Goal: Task Accomplishment & Management: Complete application form

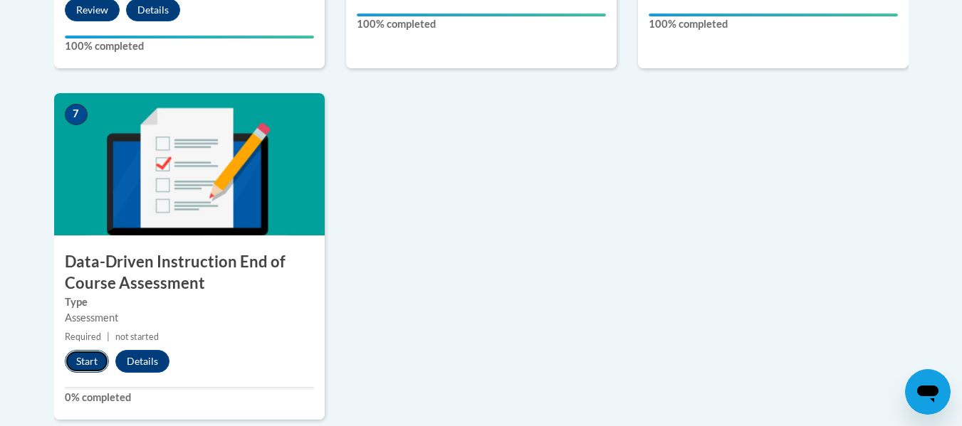
click at [83, 360] on button "Start" at bounding box center [87, 361] width 44 height 23
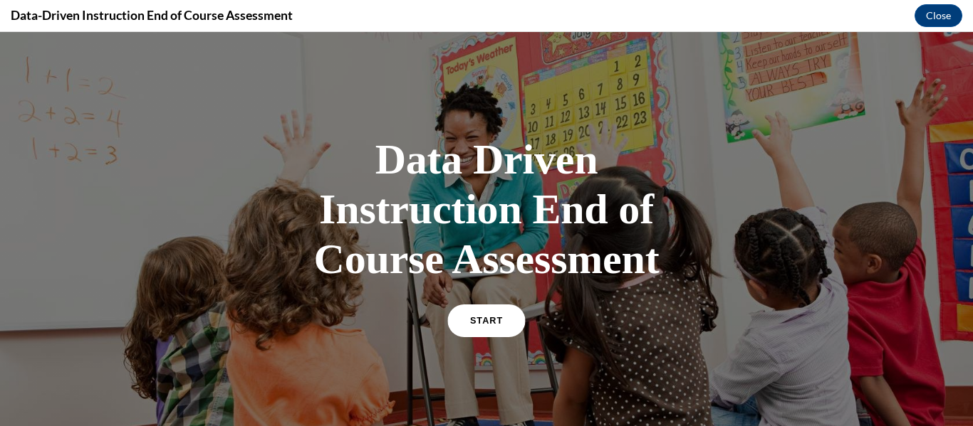
click at [478, 322] on span "START" at bounding box center [486, 321] width 33 height 11
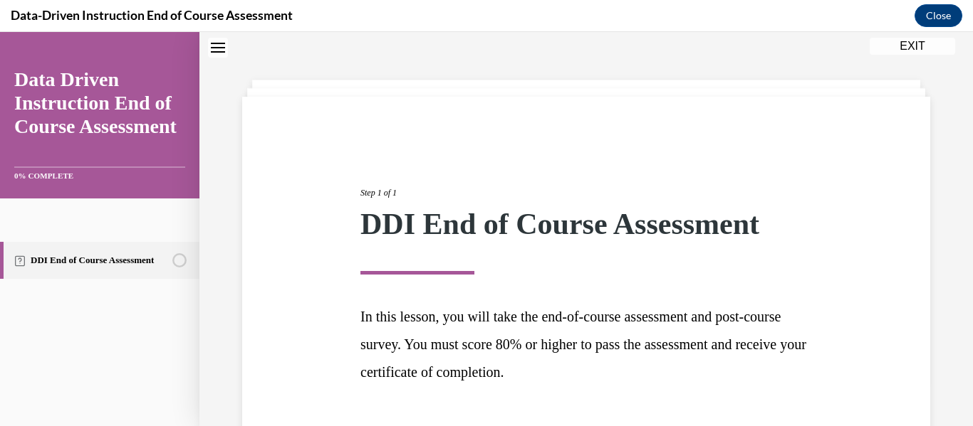
scroll to position [146, 0]
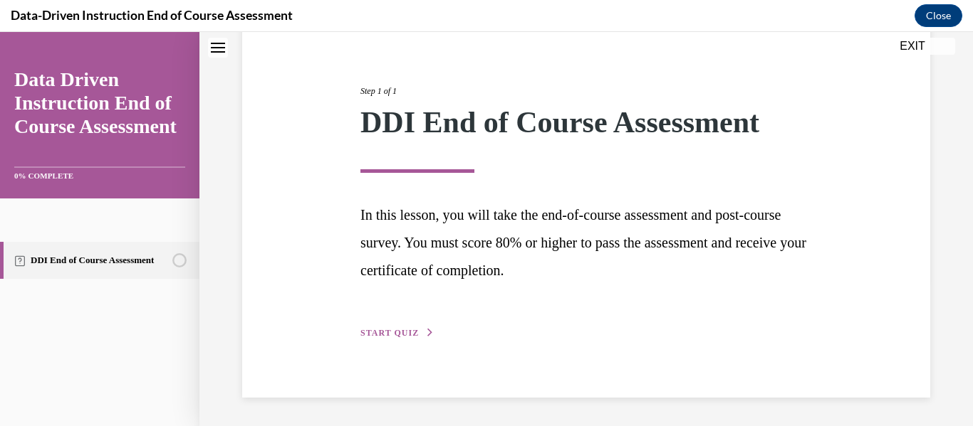
click at [405, 331] on span "START QUIZ" at bounding box center [389, 333] width 58 height 10
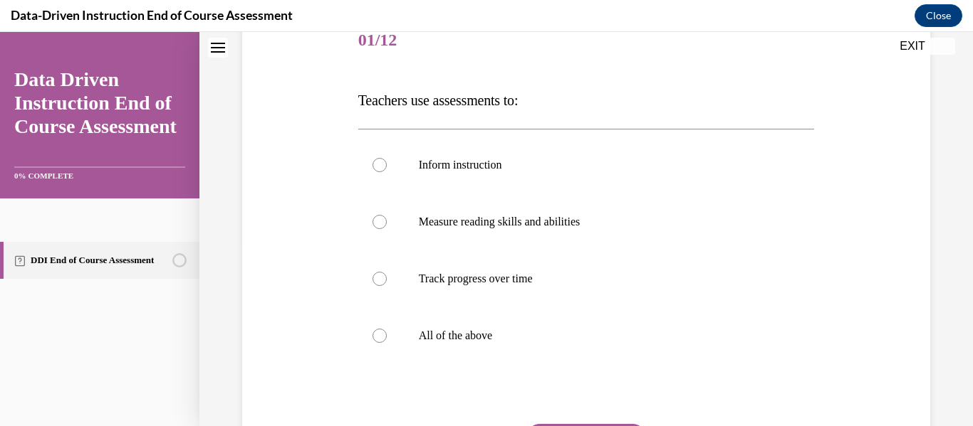
scroll to position [236, 0]
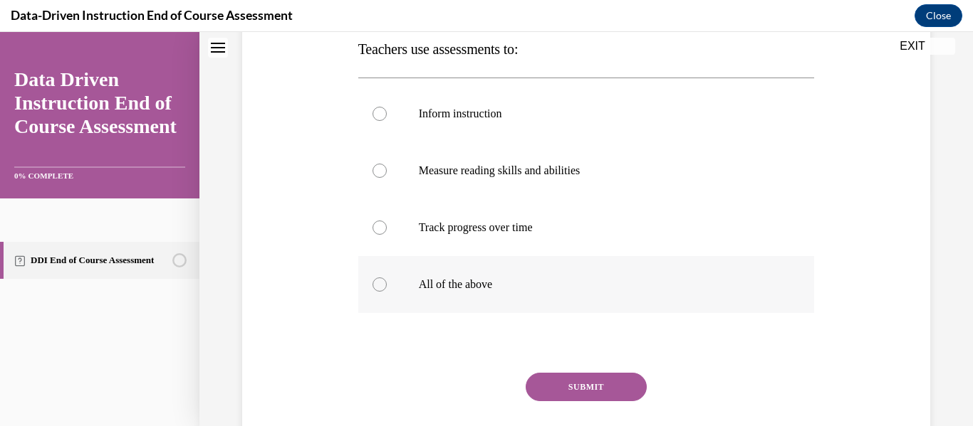
click at [369, 285] on label "All of the above" at bounding box center [586, 284] width 456 height 57
click at [372, 285] on input "All of the above" at bounding box center [379, 285] width 14 height 14
radio input "true"
click at [577, 378] on button "SUBMIT" at bounding box center [585, 387] width 121 height 28
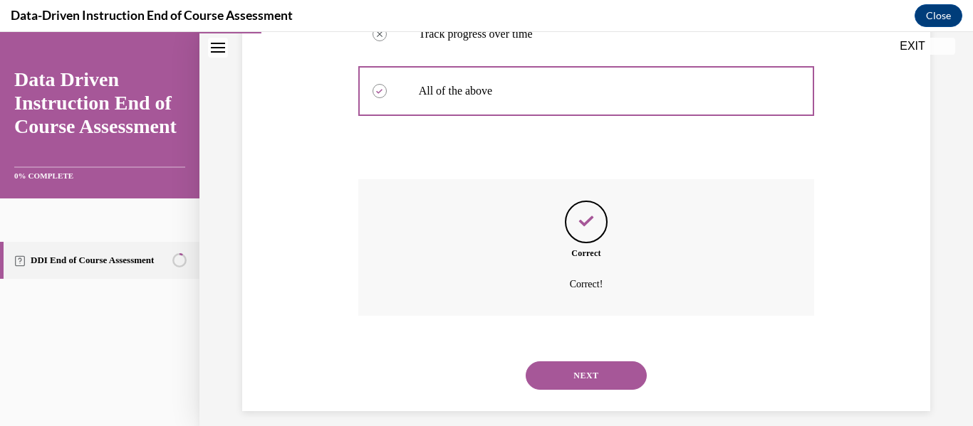
scroll to position [444, 0]
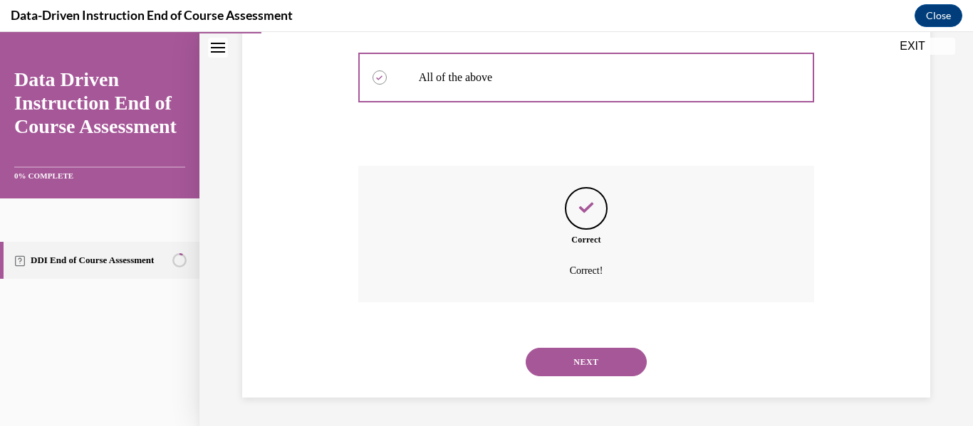
click at [577, 363] on button "NEXT" at bounding box center [585, 362] width 121 height 28
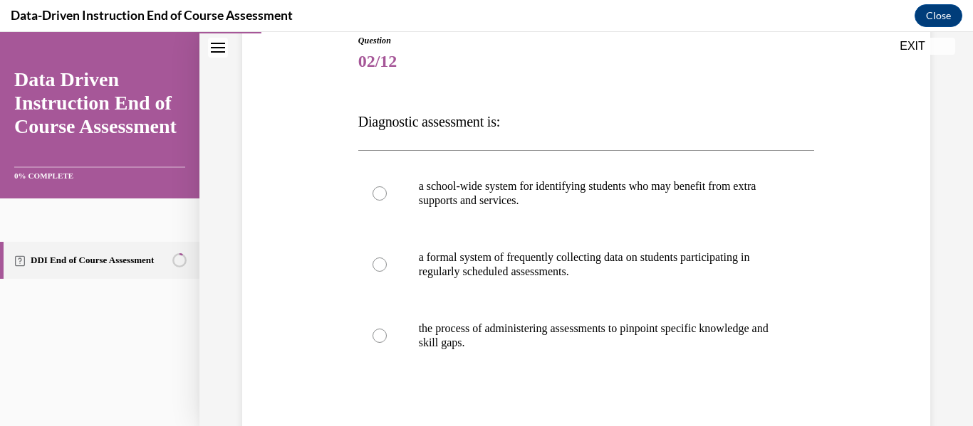
scroll to position [164, 0]
click at [378, 334] on div at bounding box center [379, 335] width 14 height 14
click at [378, 334] on input "the process of administering assessments to pinpoint specific knowledge and ski…" at bounding box center [379, 335] width 14 height 14
radio input "true"
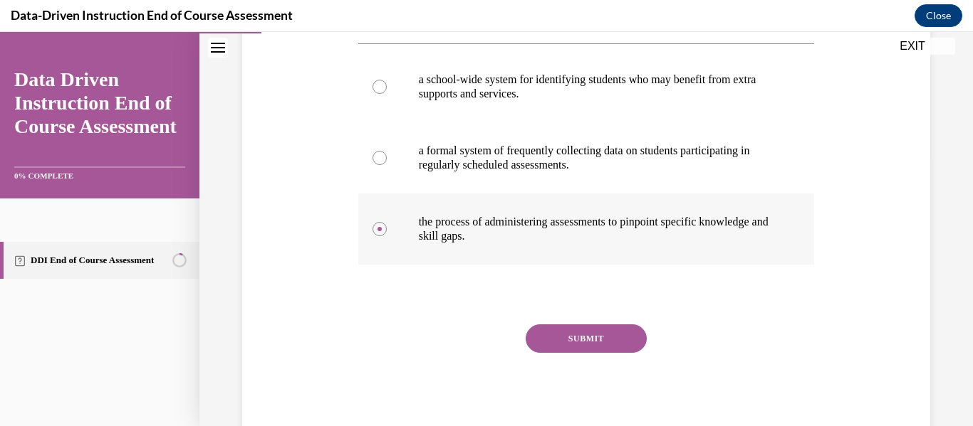
scroll to position [271, 0]
click at [580, 336] on button "SUBMIT" at bounding box center [585, 338] width 121 height 28
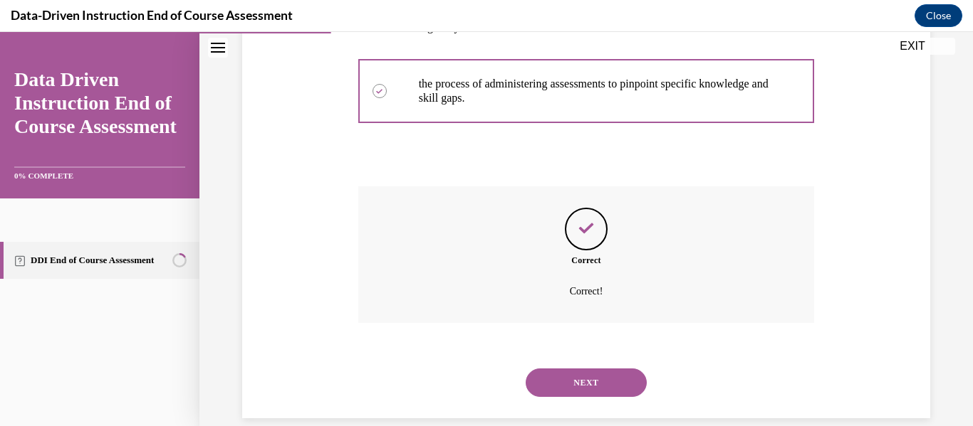
scroll to position [429, 0]
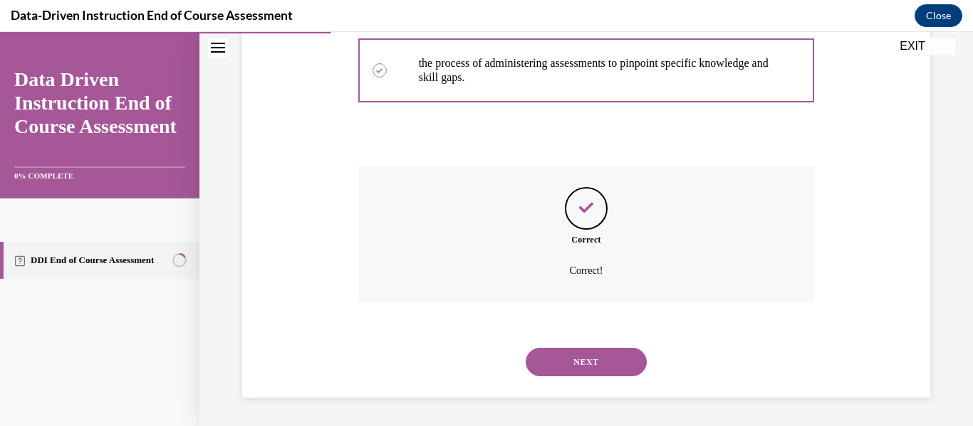
click at [586, 360] on button "NEXT" at bounding box center [585, 362] width 121 height 28
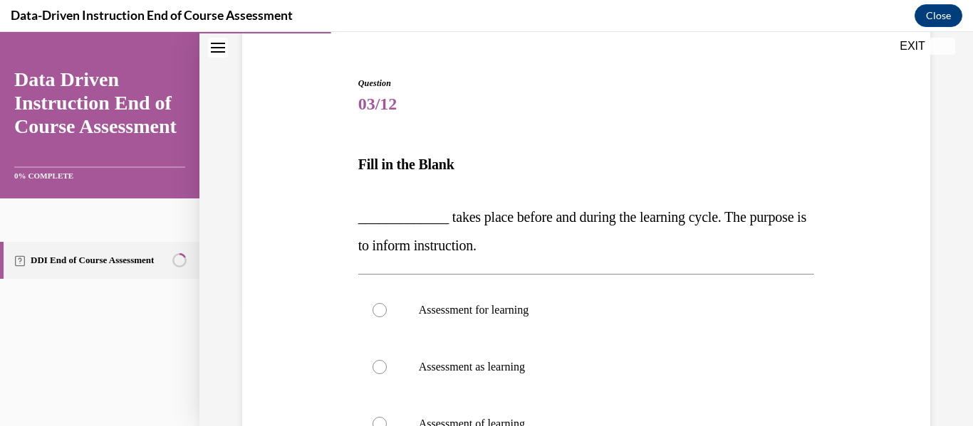
scroll to position [204, 0]
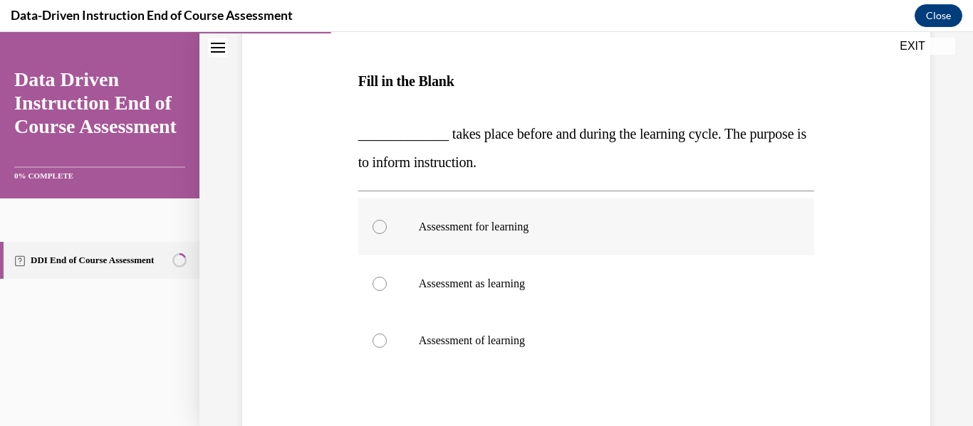
click at [375, 229] on div at bounding box center [379, 227] width 14 height 14
click at [375, 229] on input "Assessment for learning" at bounding box center [379, 227] width 14 height 14
radio input "true"
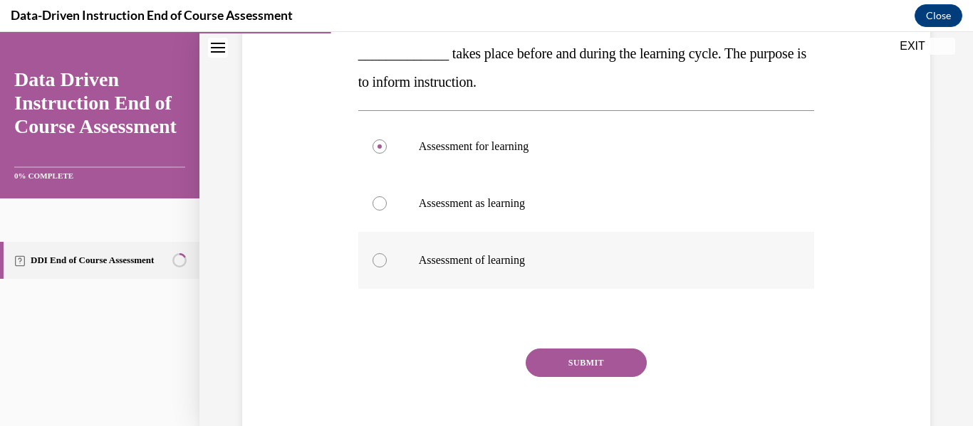
scroll to position [285, 0]
click at [604, 364] on button "SUBMIT" at bounding box center [585, 362] width 121 height 28
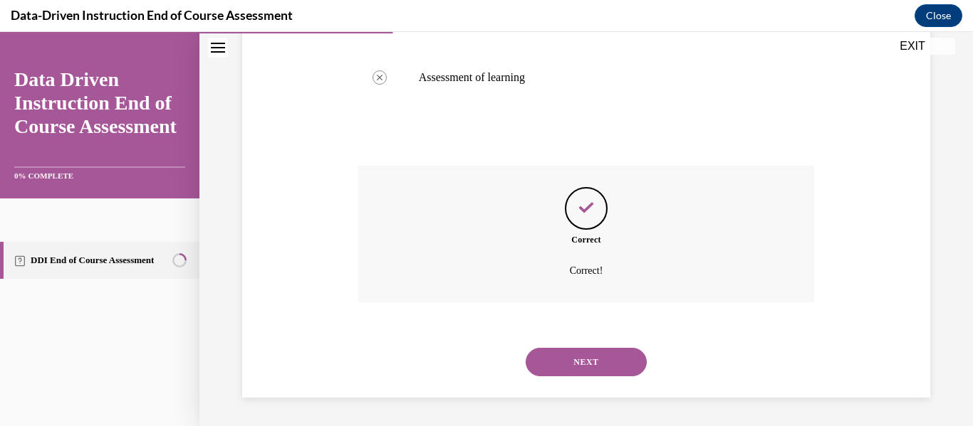
click at [581, 356] on button "NEXT" at bounding box center [585, 362] width 121 height 28
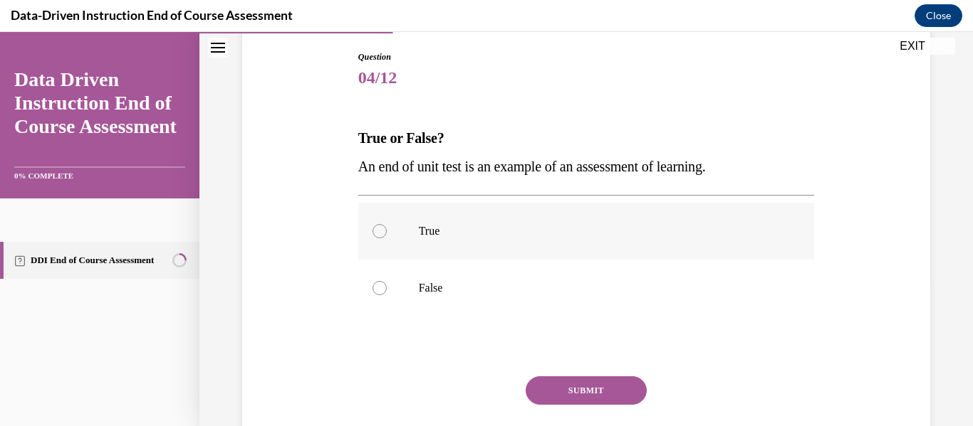
scroll to position [150, 0]
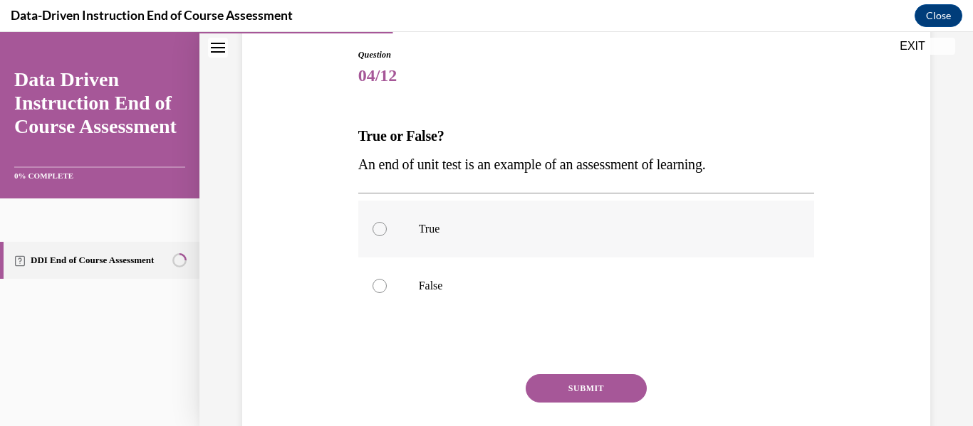
click at [376, 230] on div at bounding box center [379, 229] width 14 height 14
click at [376, 230] on input "True" at bounding box center [379, 229] width 14 height 14
radio input "true"
click at [584, 389] on button "SUBMIT" at bounding box center [585, 388] width 121 height 28
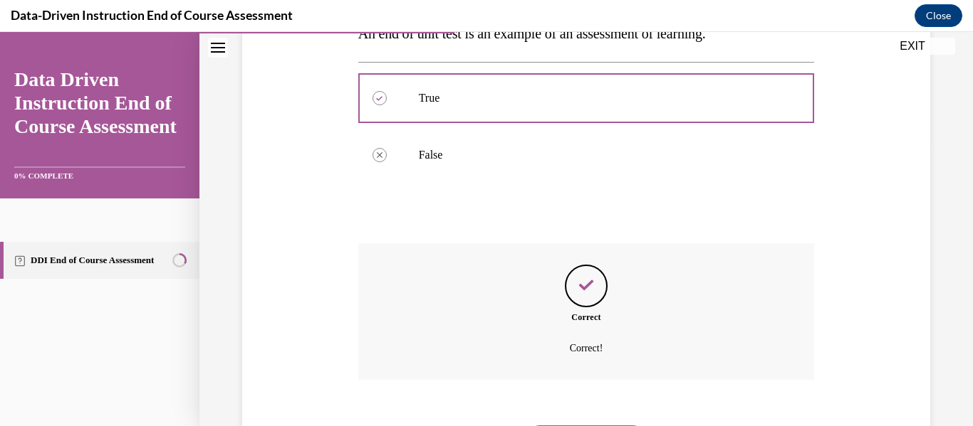
scroll to position [282, 0]
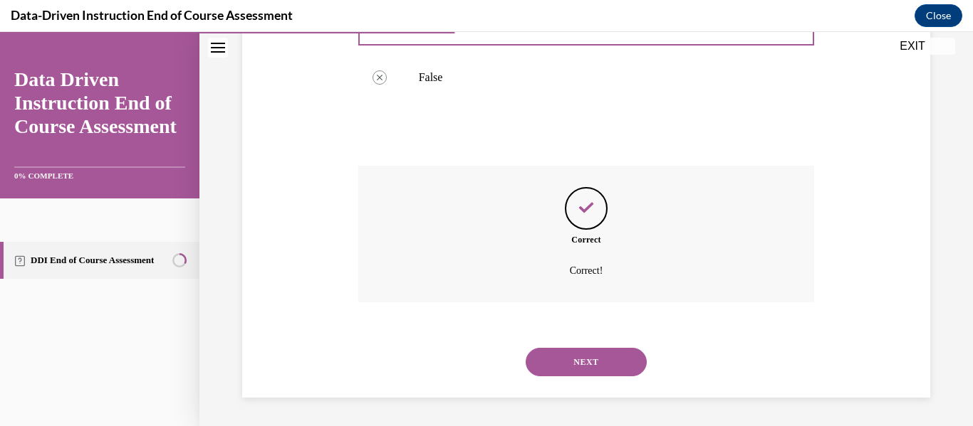
click at [585, 359] on button "NEXT" at bounding box center [585, 362] width 121 height 28
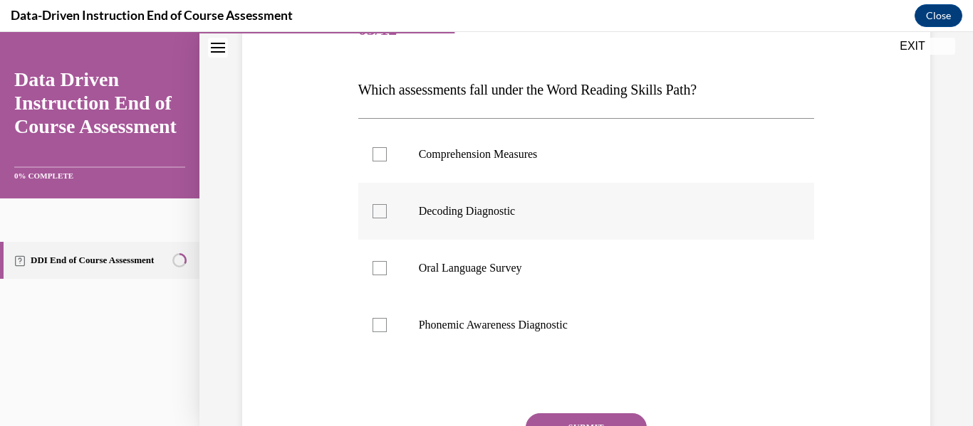
scroll to position [197, 0]
click at [376, 266] on div at bounding box center [379, 268] width 14 height 14
click at [376, 266] on input "Oral Language Survey" at bounding box center [379, 268] width 14 height 14
checkbox input "true"
click at [381, 207] on div at bounding box center [379, 211] width 14 height 14
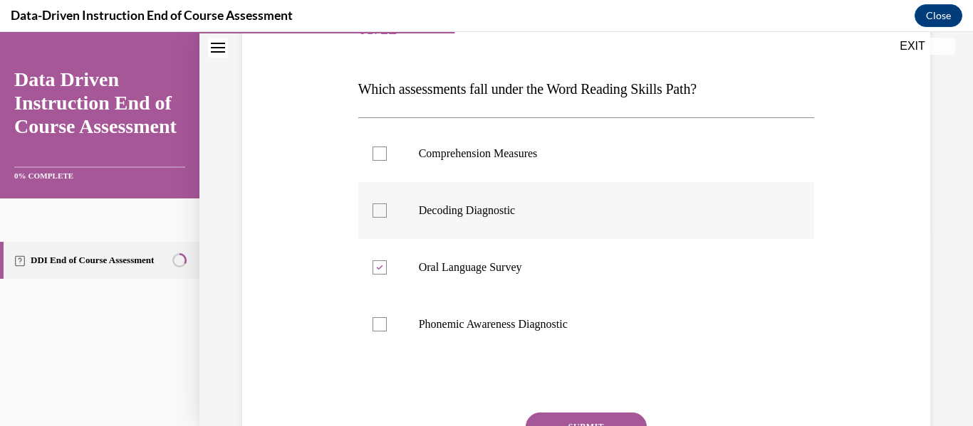
click at [381, 207] on input "Decoding Diagnostic" at bounding box center [379, 211] width 14 height 14
checkbox input "true"
click at [377, 321] on div at bounding box center [379, 325] width 14 height 14
click at [377, 321] on input "Phonemic Awareness Diagnostic" at bounding box center [379, 325] width 14 height 14
checkbox input "true"
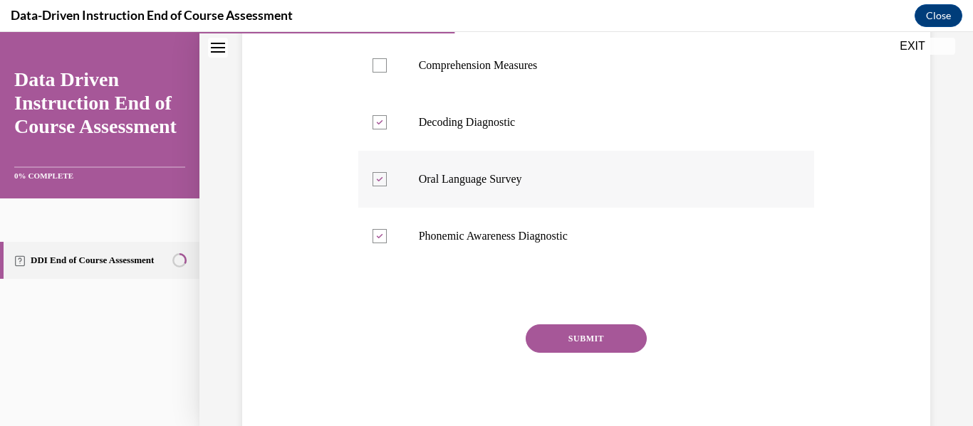
scroll to position [285, 0]
click at [577, 337] on button "SUBMIT" at bounding box center [585, 338] width 121 height 28
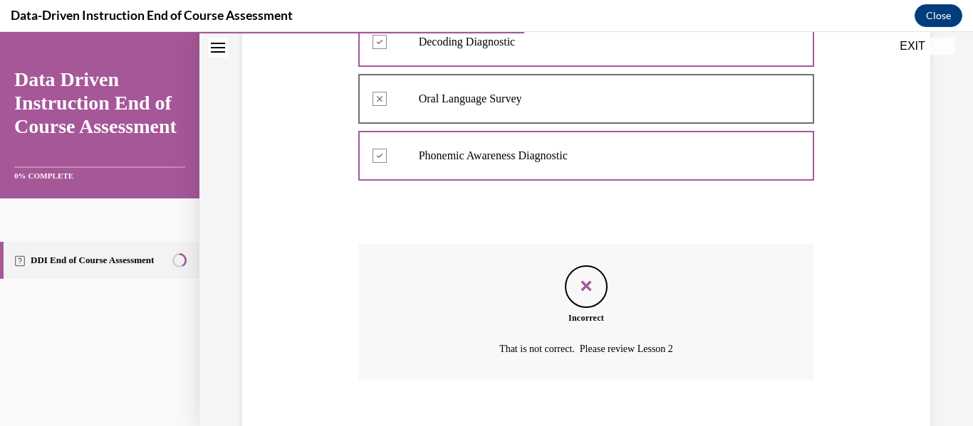
scroll to position [444, 0]
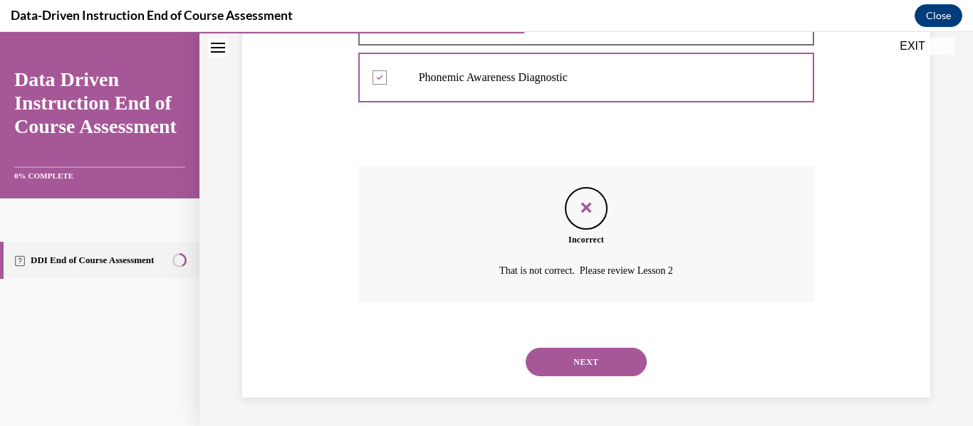
click at [577, 356] on button "NEXT" at bounding box center [585, 362] width 121 height 28
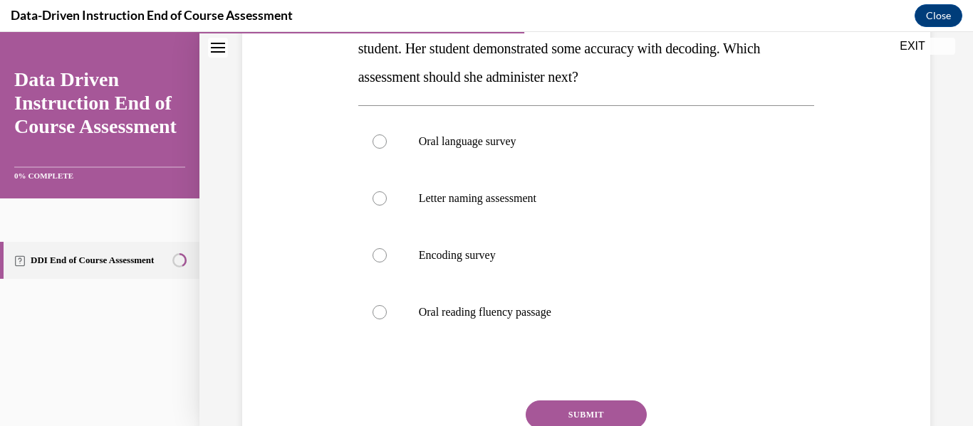
scroll to position [266, 0]
click at [373, 254] on div at bounding box center [379, 255] width 14 height 14
click at [373, 254] on input "Encoding survey" at bounding box center [379, 255] width 14 height 14
radio input "true"
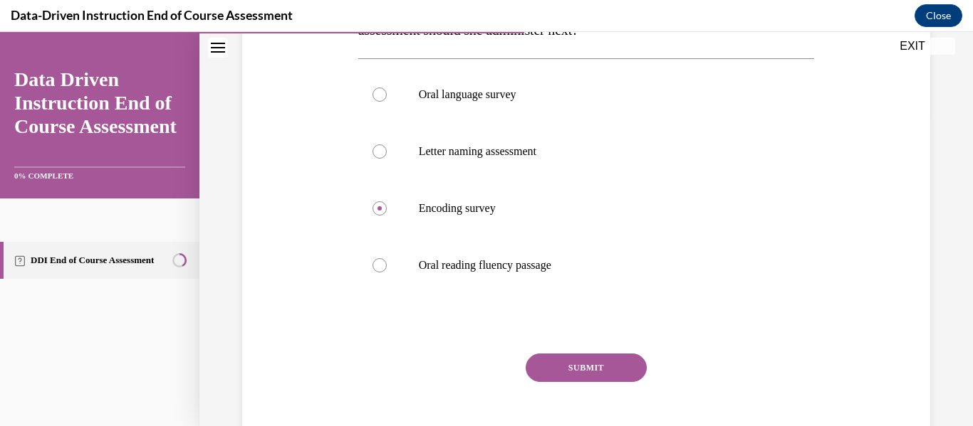
scroll to position [314, 0]
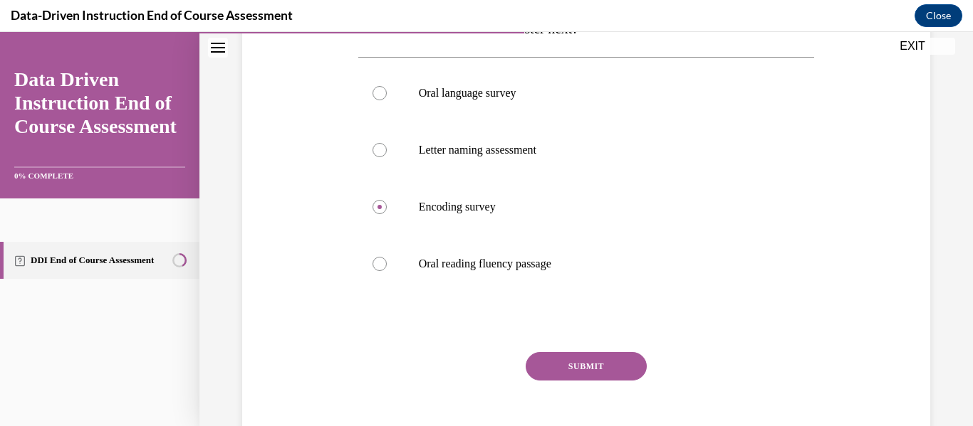
click at [575, 365] on button "SUBMIT" at bounding box center [585, 366] width 121 height 28
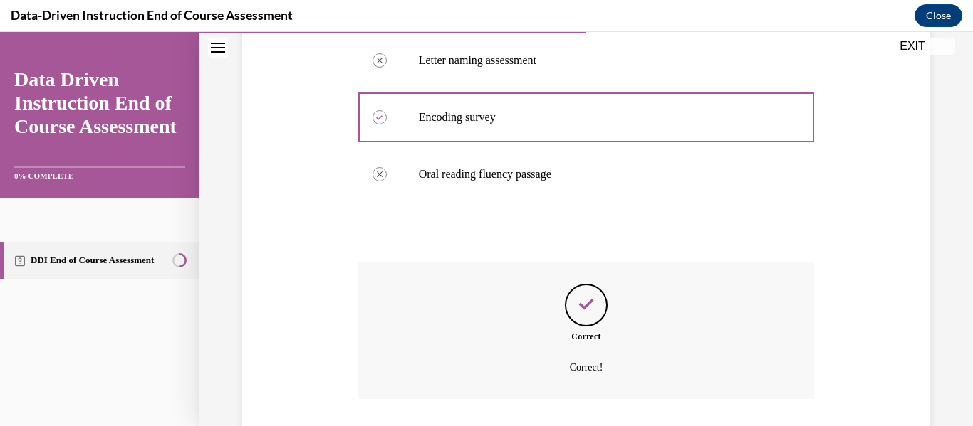
scroll to position [501, 0]
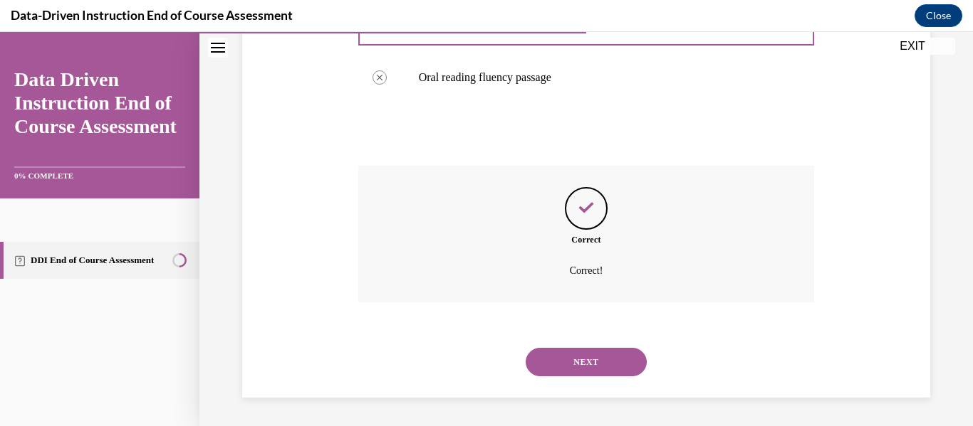
click at [584, 365] on button "NEXT" at bounding box center [585, 362] width 121 height 28
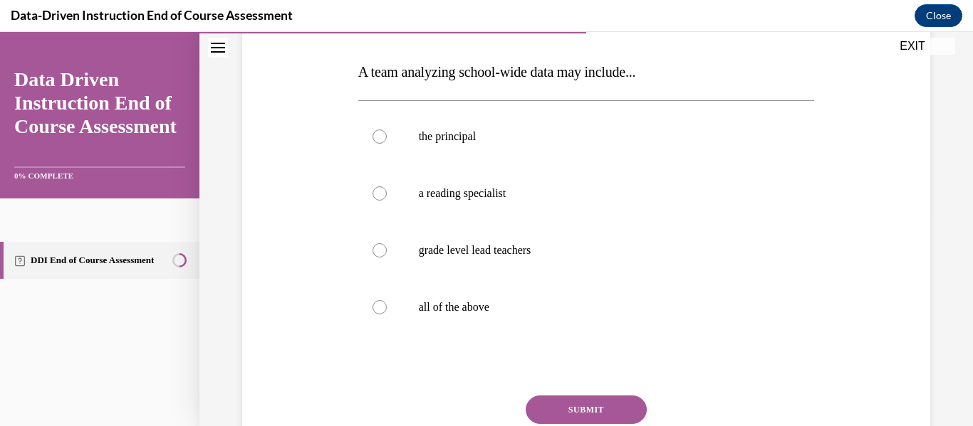
scroll to position [213, 0]
click at [378, 311] on div at bounding box center [379, 308] width 14 height 14
click at [378, 311] on input "all of the above" at bounding box center [379, 308] width 14 height 14
radio input "true"
click at [597, 410] on button "SUBMIT" at bounding box center [585, 411] width 121 height 28
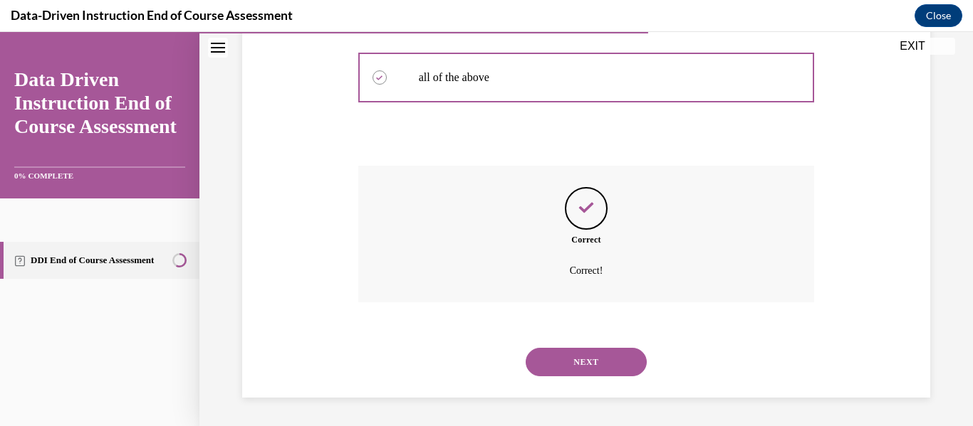
scroll to position [444, 0]
click at [580, 360] on button "NEXT" at bounding box center [585, 362] width 121 height 28
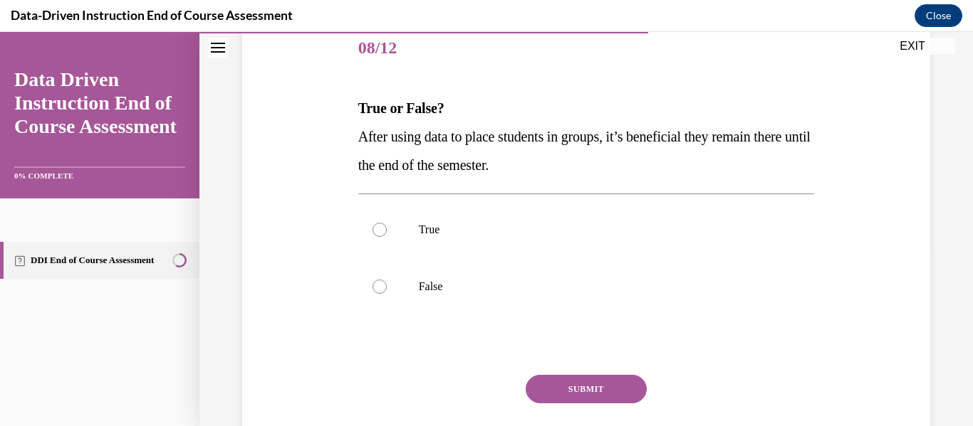
scroll to position [179, 0]
click at [372, 285] on div at bounding box center [379, 285] width 14 height 14
click at [372, 285] on input "False" at bounding box center [379, 285] width 14 height 14
radio input "true"
click at [590, 389] on button "SUBMIT" at bounding box center [585, 388] width 121 height 28
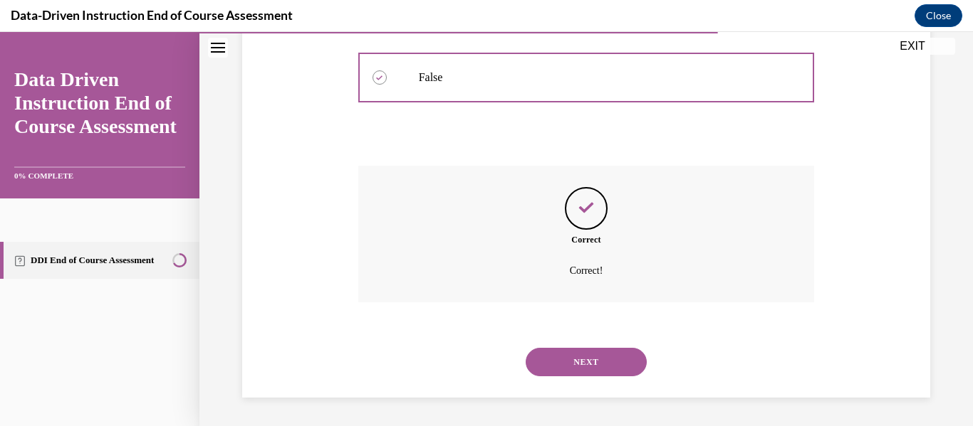
click at [582, 357] on button "NEXT" at bounding box center [585, 362] width 121 height 28
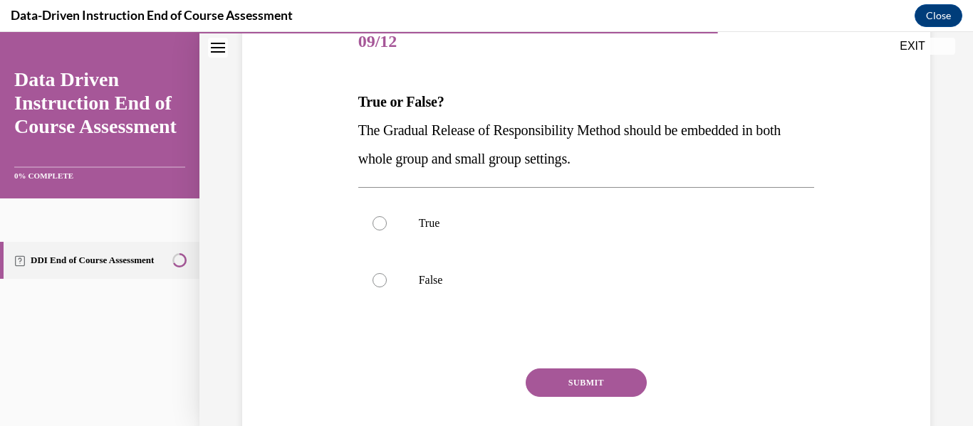
scroll to position [184, 0]
drag, startPoint x: 377, startPoint y: 224, endPoint x: 342, endPoint y: 231, distance: 35.8
click at [342, 231] on div "Question 09/12 True or False? The Gradual Release of Responsibility Method shou…" at bounding box center [586, 228] width 695 height 514
click at [377, 223] on div at bounding box center [379, 223] width 14 height 14
click at [377, 223] on input "True" at bounding box center [379, 223] width 14 height 14
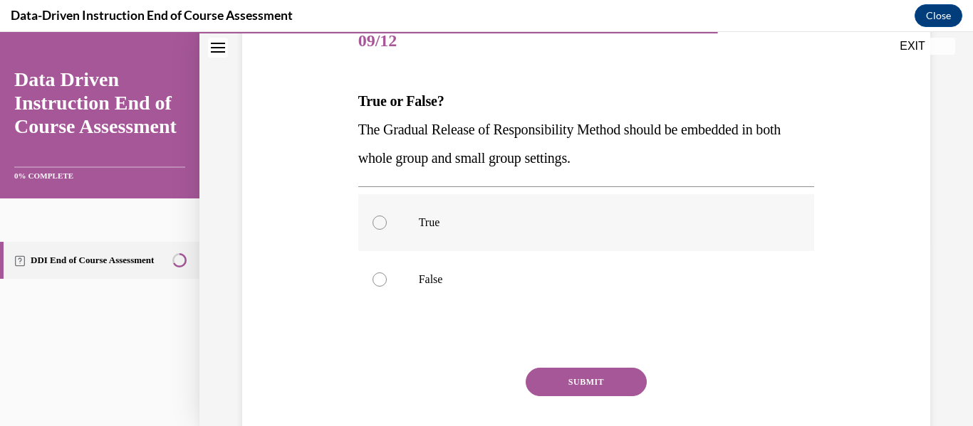
radio input "true"
click at [576, 379] on button "SUBMIT" at bounding box center [585, 382] width 121 height 28
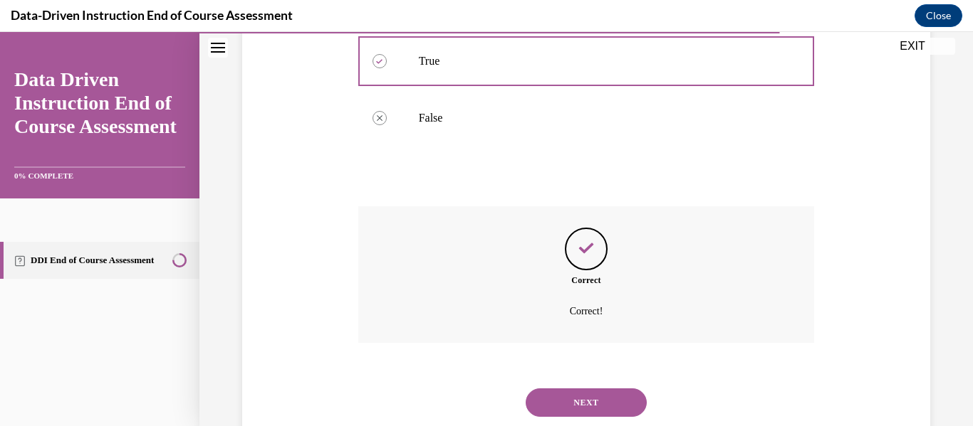
scroll to position [387, 0]
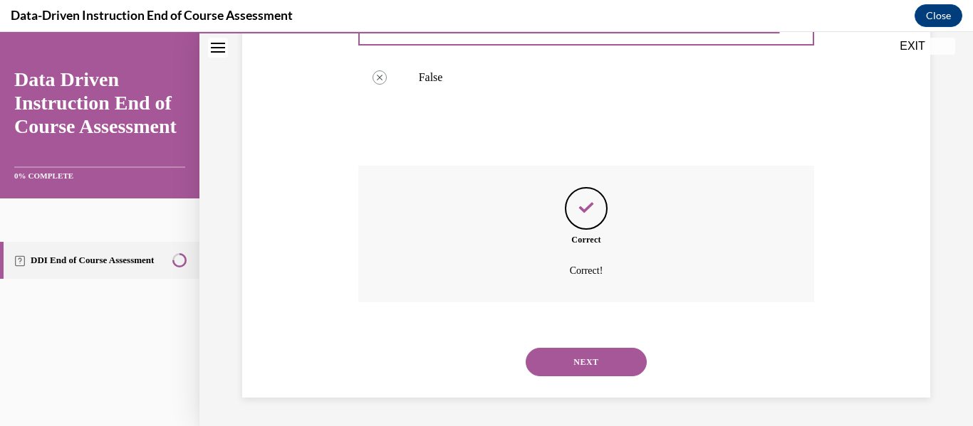
click at [583, 361] on button "NEXT" at bounding box center [585, 362] width 121 height 28
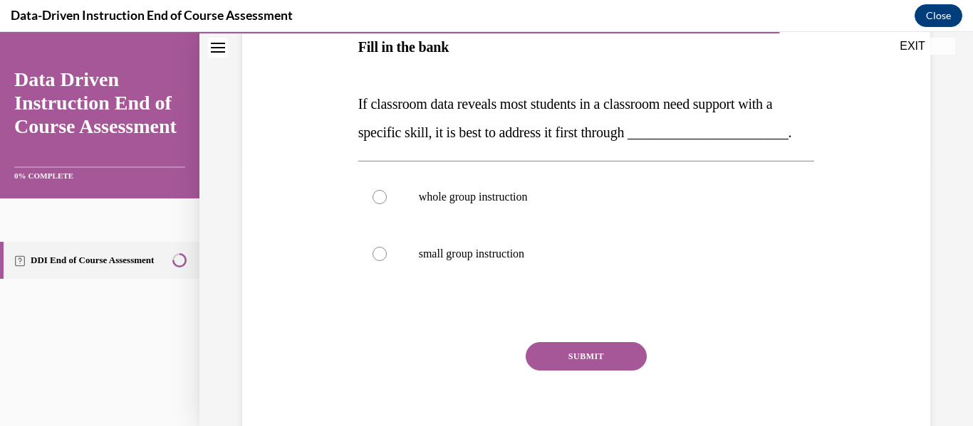
scroll to position [264, 0]
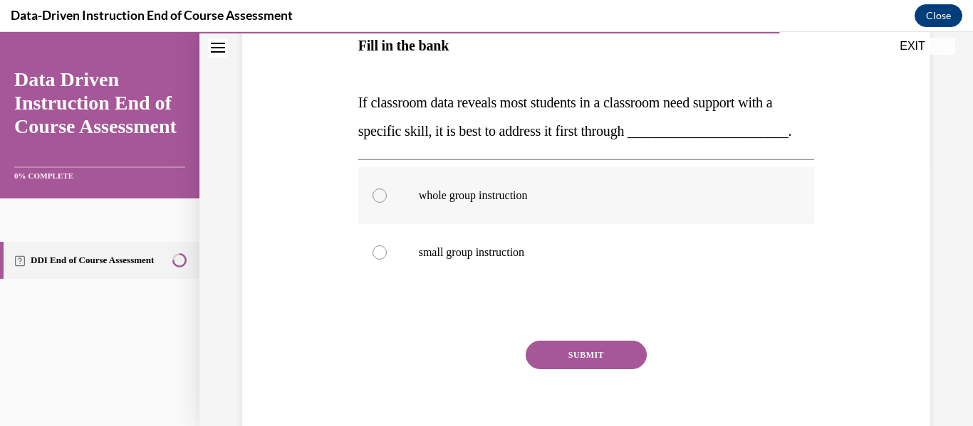
click at [376, 203] on div at bounding box center [379, 196] width 14 height 14
click at [376, 203] on input "whole group instruction" at bounding box center [379, 196] width 14 height 14
radio input "true"
click at [570, 370] on button "SUBMIT" at bounding box center [585, 355] width 121 height 28
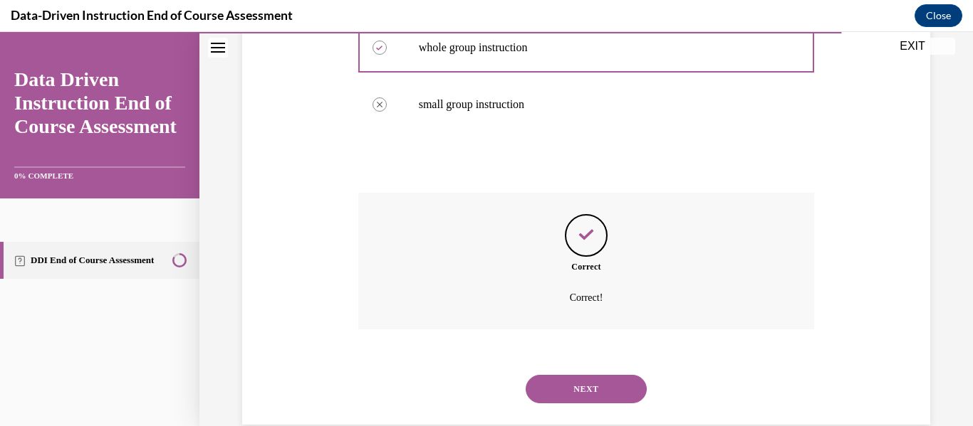
scroll to position [468, 0]
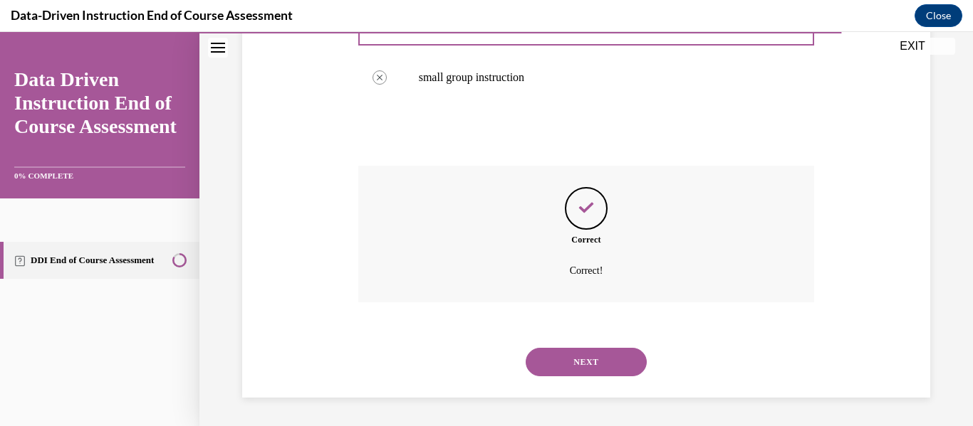
click at [570, 362] on button "NEXT" at bounding box center [585, 362] width 121 height 28
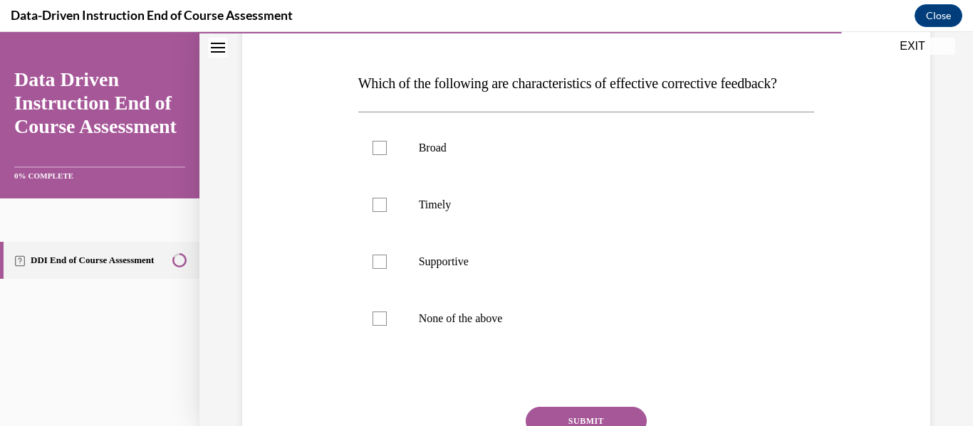
scroll to position [239, 0]
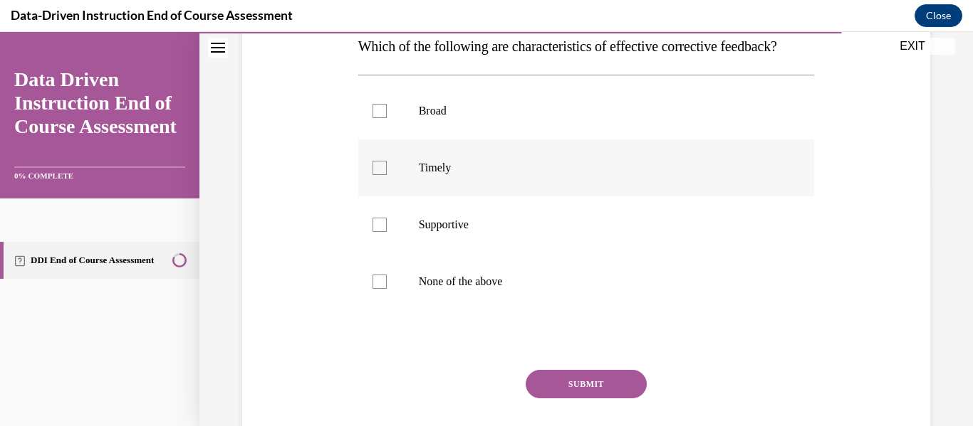
click at [378, 197] on label "Timely" at bounding box center [586, 168] width 456 height 57
click at [378, 175] on input "Timely" at bounding box center [379, 168] width 14 height 14
checkbox input "true"
click at [376, 232] on div at bounding box center [379, 225] width 14 height 14
click at [376, 232] on input "Supportive" at bounding box center [379, 225] width 14 height 14
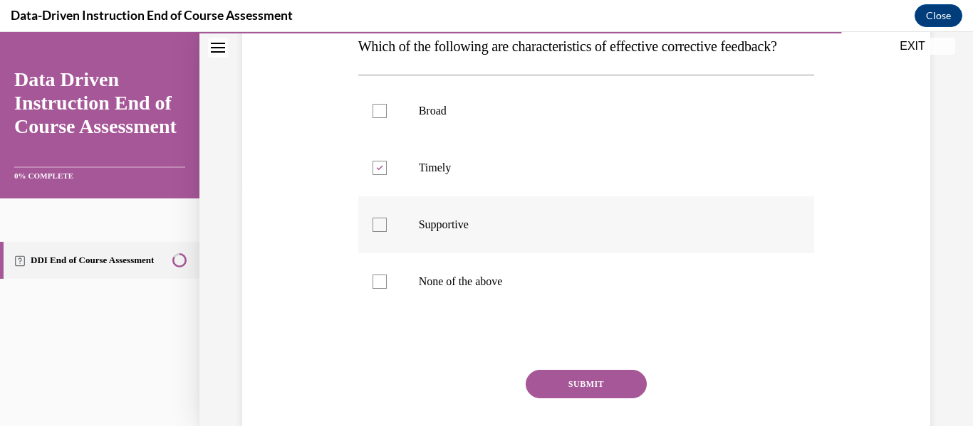
checkbox input "true"
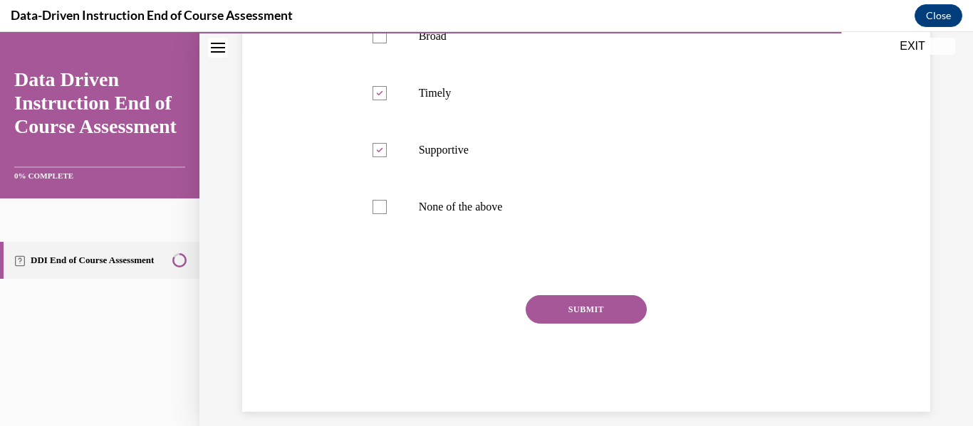
click at [575, 324] on button "SUBMIT" at bounding box center [585, 309] width 121 height 28
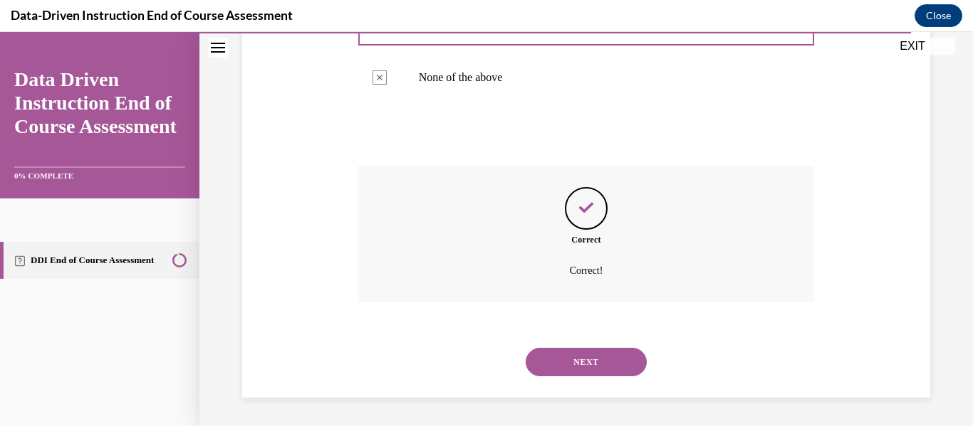
scroll to position [472, 0]
click at [583, 360] on button "NEXT" at bounding box center [585, 362] width 121 height 28
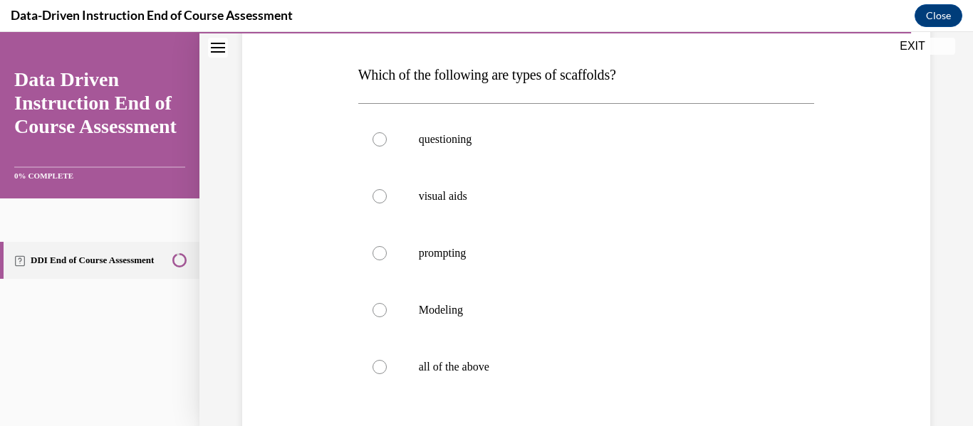
scroll to position [211, 0]
click at [380, 140] on div at bounding box center [379, 139] width 14 height 14
click at [380, 140] on input "questioning" at bounding box center [379, 139] width 14 height 14
radio input "true"
click at [377, 197] on div at bounding box center [379, 196] width 14 height 14
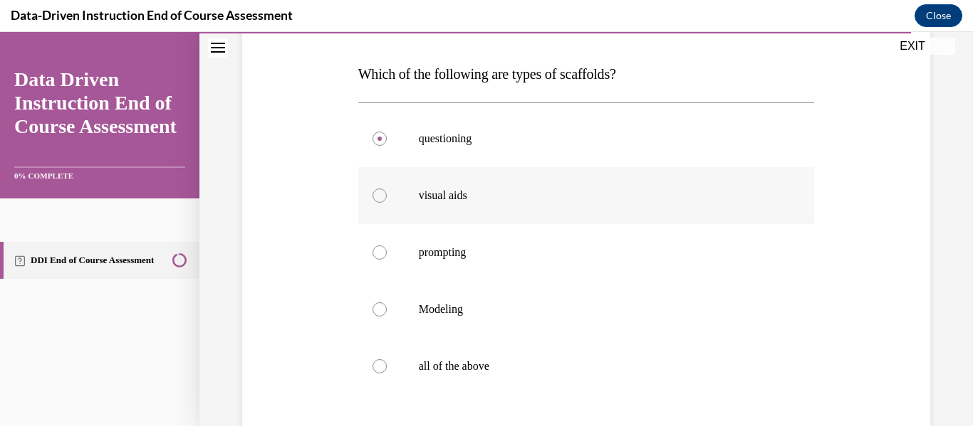
click at [377, 197] on input "visual aids" at bounding box center [379, 196] width 14 height 14
radio input "true"
click at [377, 250] on div at bounding box center [379, 253] width 14 height 14
click at [377, 250] on input "prompting" at bounding box center [379, 253] width 14 height 14
radio input "true"
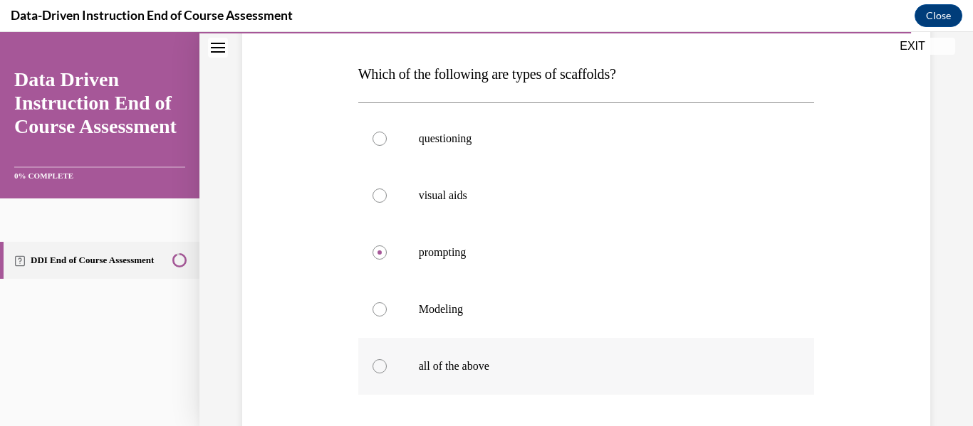
click at [374, 365] on div at bounding box center [379, 367] width 14 height 14
click at [374, 365] on input "all of the above" at bounding box center [379, 367] width 14 height 14
radio input "true"
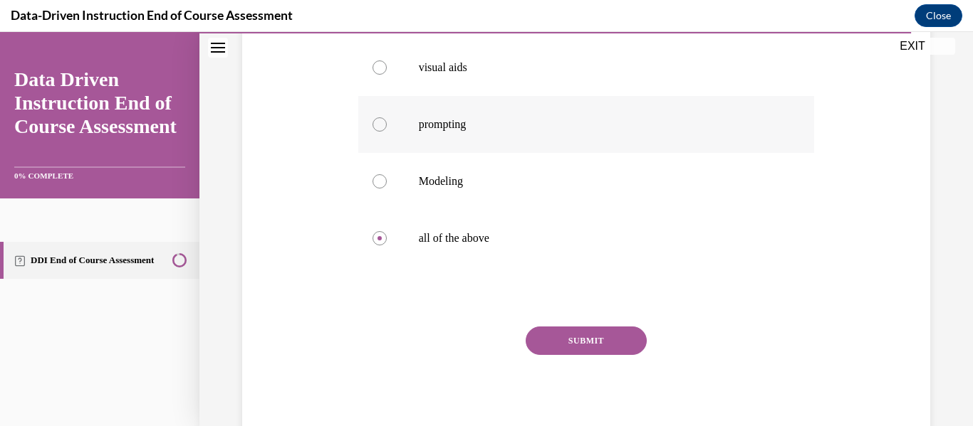
scroll to position [342, 0]
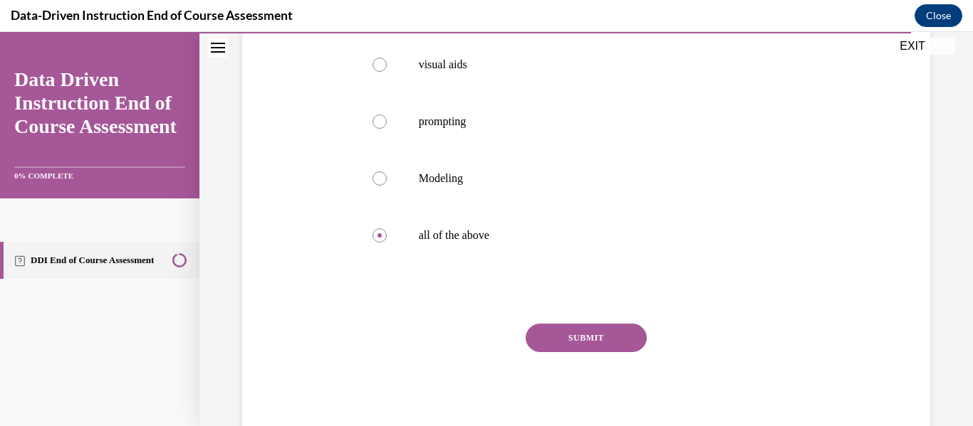
click at [572, 328] on button "SUBMIT" at bounding box center [585, 338] width 121 height 28
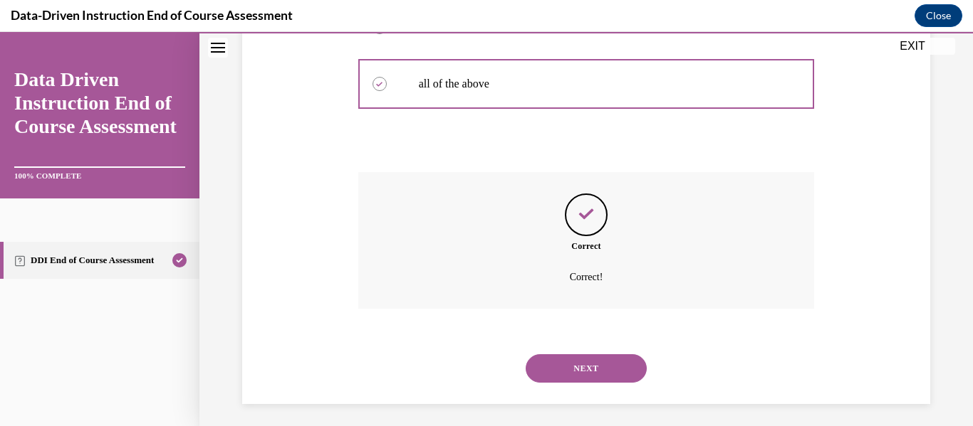
scroll to position [501, 0]
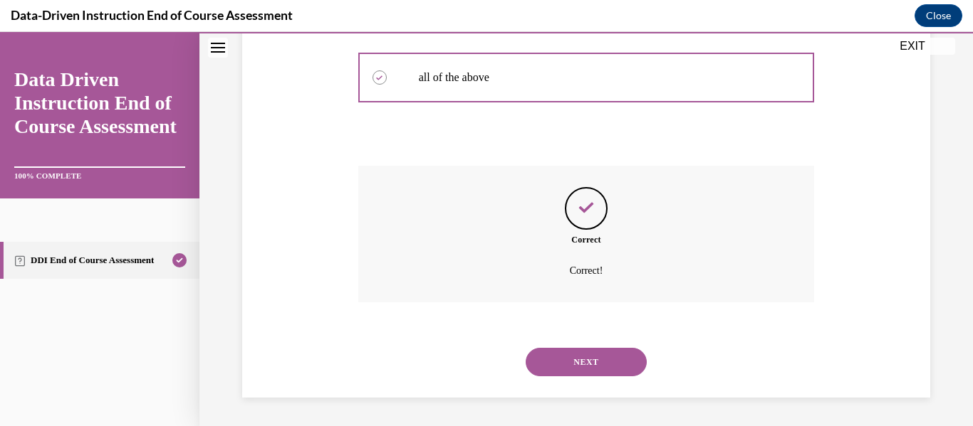
click at [585, 360] on button "NEXT" at bounding box center [585, 362] width 121 height 28
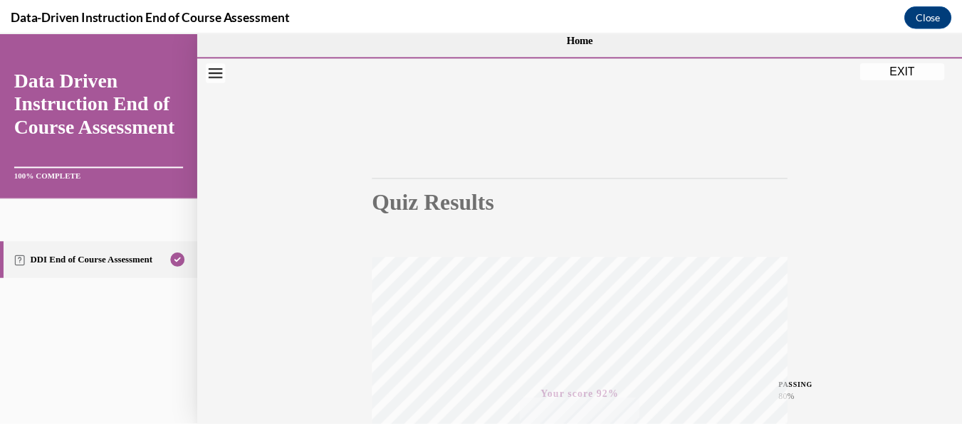
scroll to position [19, 0]
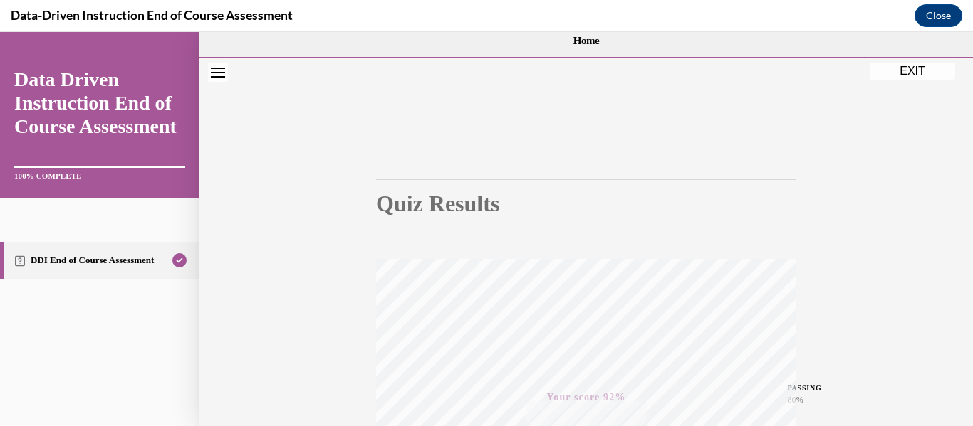
click at [914, 68] on button "EXIT" at bounding box center [911, 71] width 85 height 17
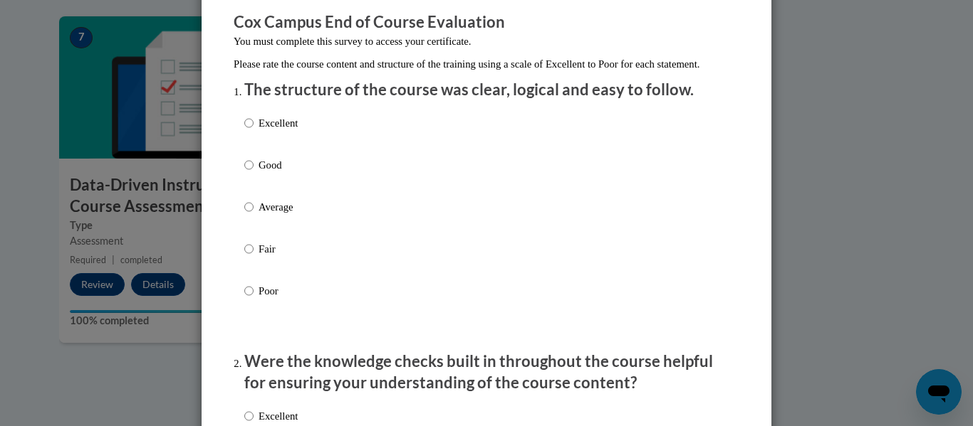
scroll to position [120, 0]
click at [244, 130] on input "Excellent" at bounding box center [248, 123] width 9 height 16
radio input "true"
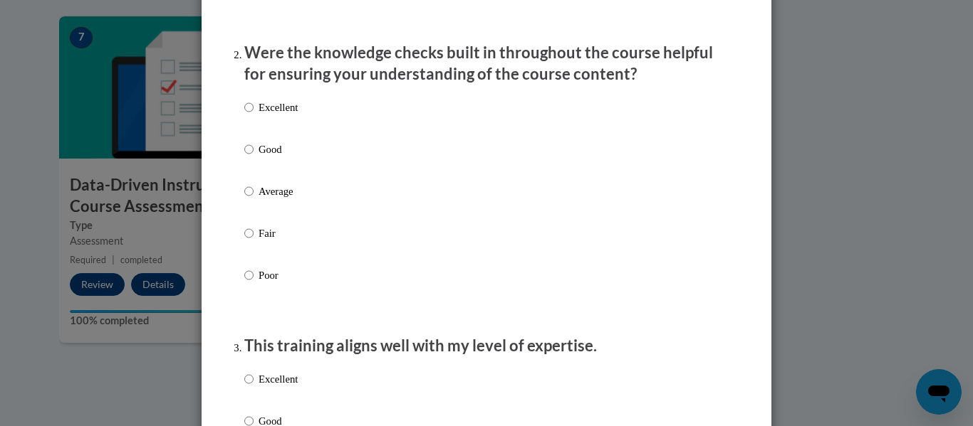
scroll to position [429, 0]
click at [244, 115] on input "Excellent" at bounding box center [248, 107] width 9 height 16
radio input "true"
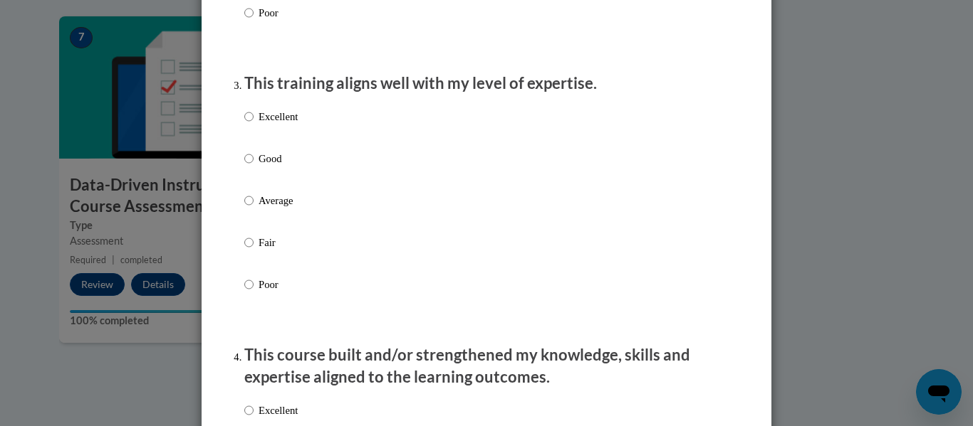
scroll to position [692, 0]
click at [246, 124] on input "Excellent" at bounding box center [248, 116] width 9 height 16
radio input "true"
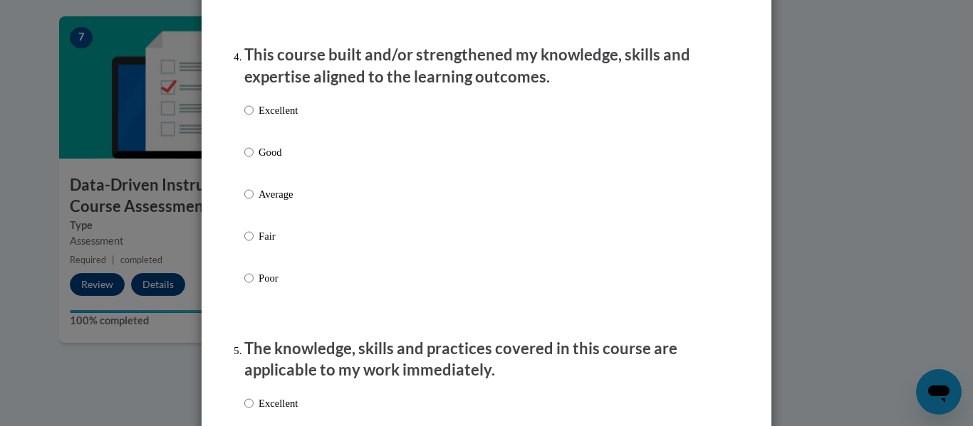
scroll to position [992, 0]
click at [245, 117] on input "Excellent" at bounding box center [248, 110] width 9 height 16
radio input "true"
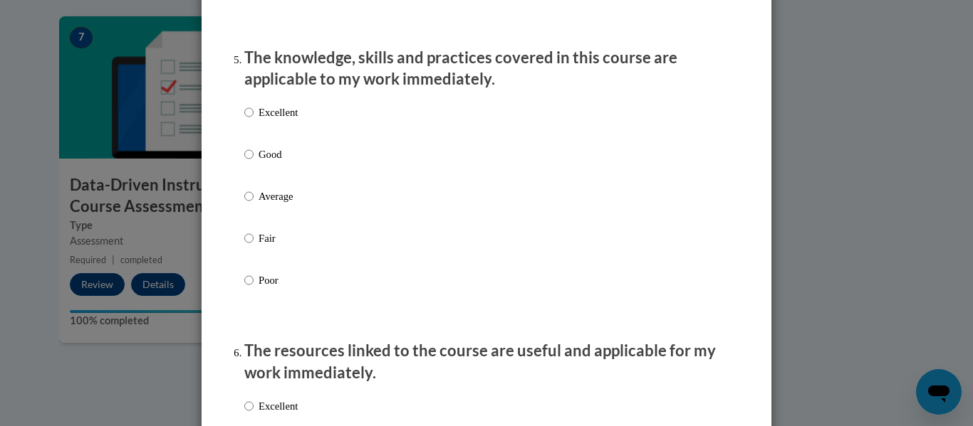
scroll to position [1284, 0]
click at [246, 120] on input "Excellent" at bounding box center [248, 112] width 9 height 16
radio input "true"
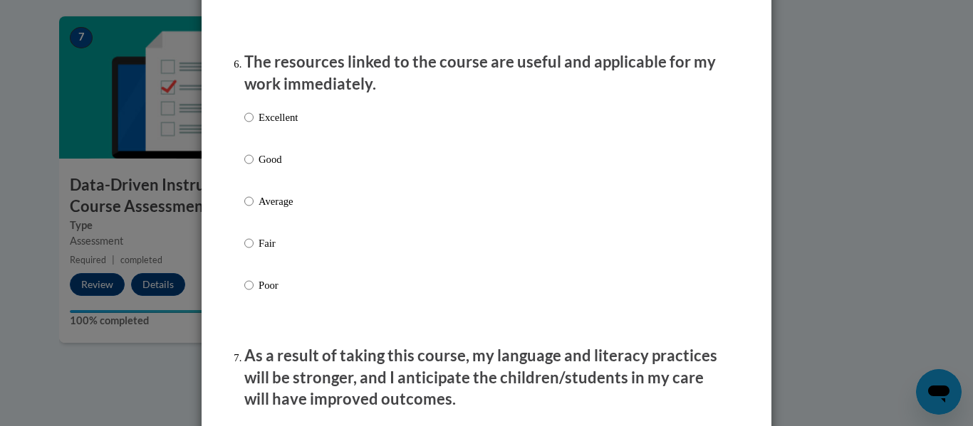
scroll to position [1573, 0]
click at [246, 125] on input "Excellent" at bounding box center [248, 117] width 9 height 16
radio input "true"
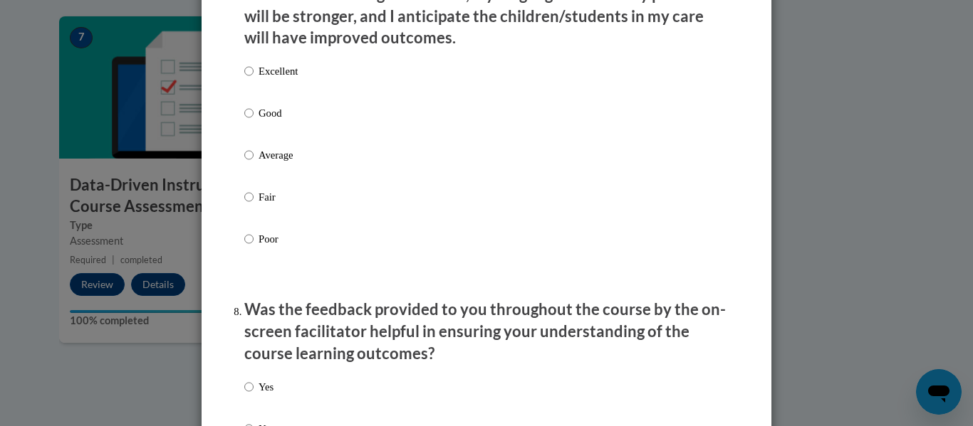
scroll to position [1934, 0]
click at [244, 78] on input "Excellent" at bounding box center [248, 71] width 9 height 16
radio input "true"
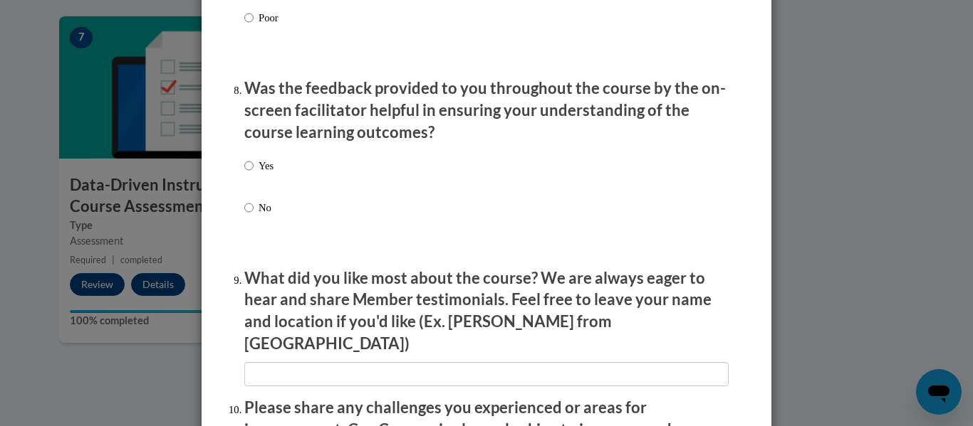
scroll to position [2157, 0]
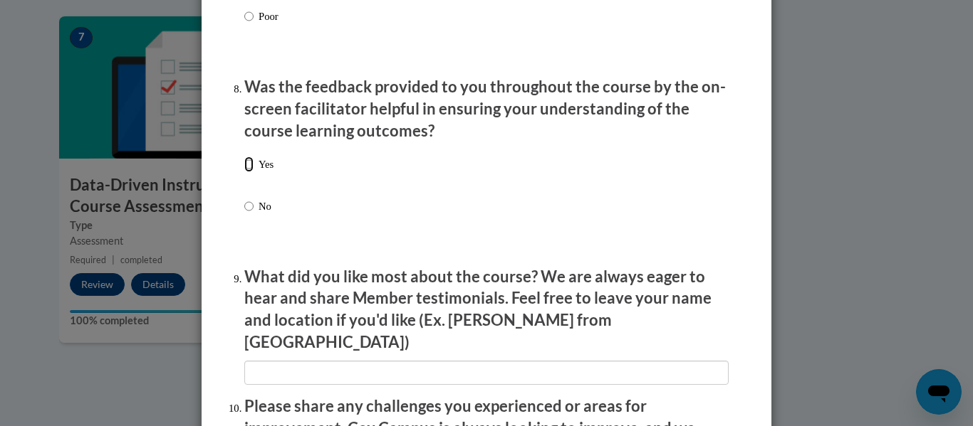
click at [244, 172] on input "Yes" at bounding box center [248, 165] width 9 height 16
radio input "true"
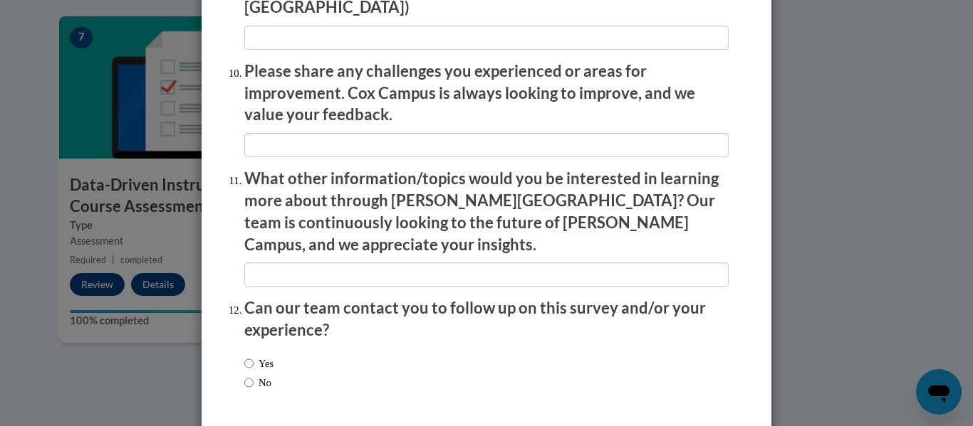
scroll to position [2532, 0]
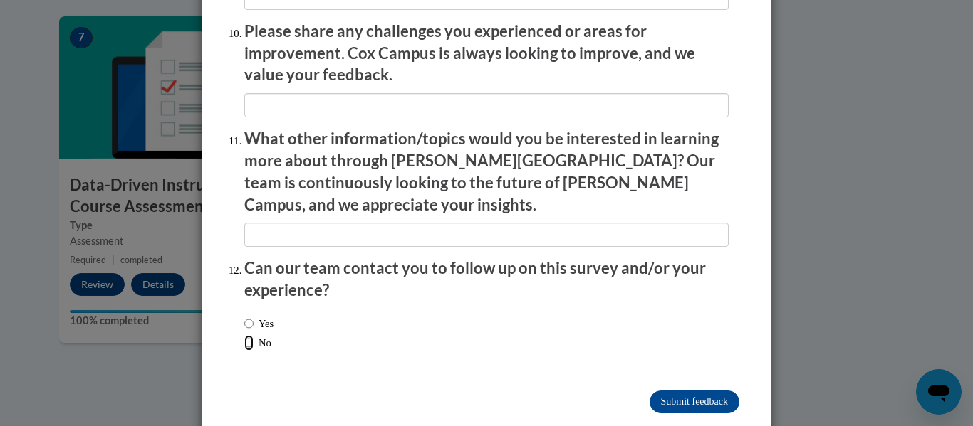
click at [246, 335] on input "No" at bounding box center [248, 343] width 9 height 16
radio input "true"
click at [667, 391] on input "Submit feedback" at bounding box center [694, 402] width 90 height 23
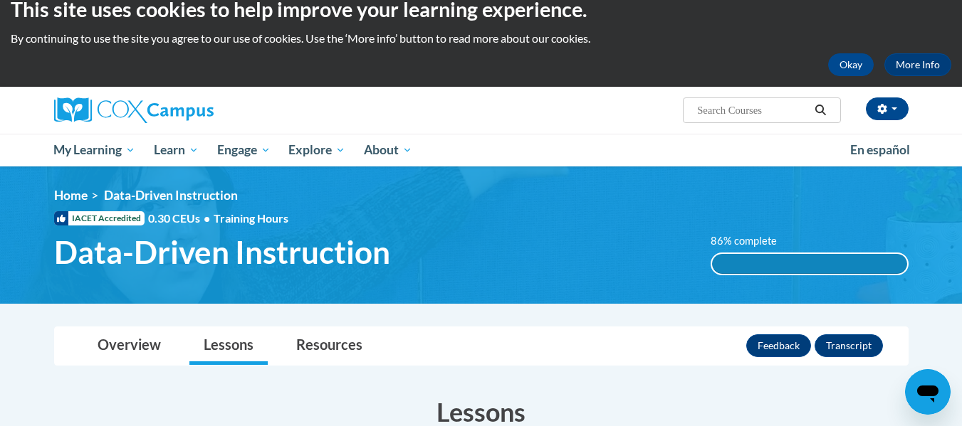
scroll to position [0, 0]
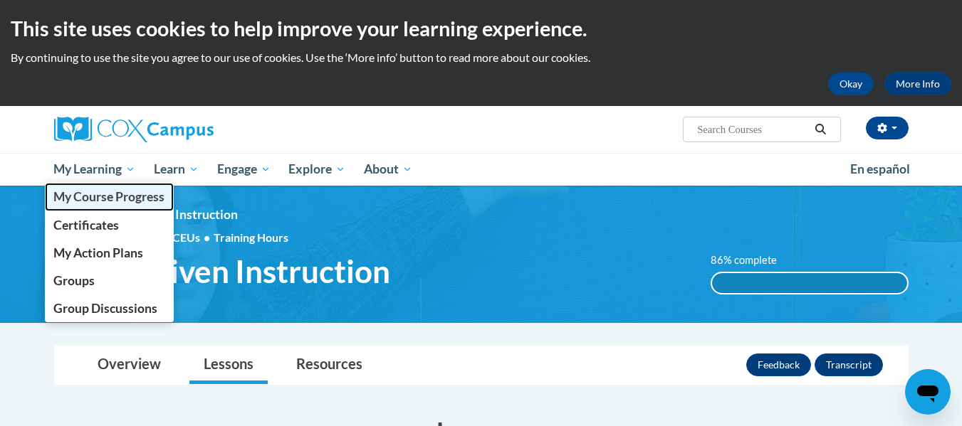
click at [117, 197] on span "My Course Progress" at bounding box center [108, 196] width 111 height 15
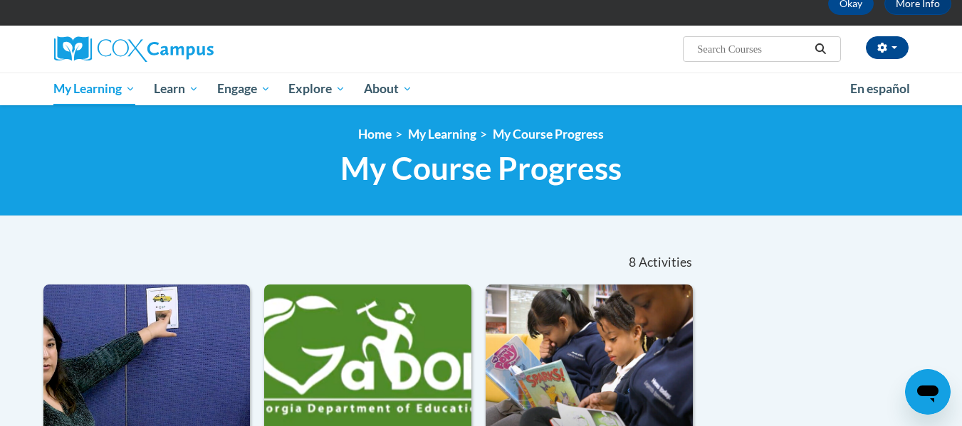
scroll to position [80, 0]
